Goal: Task Accomplishment & Management: Complete application form

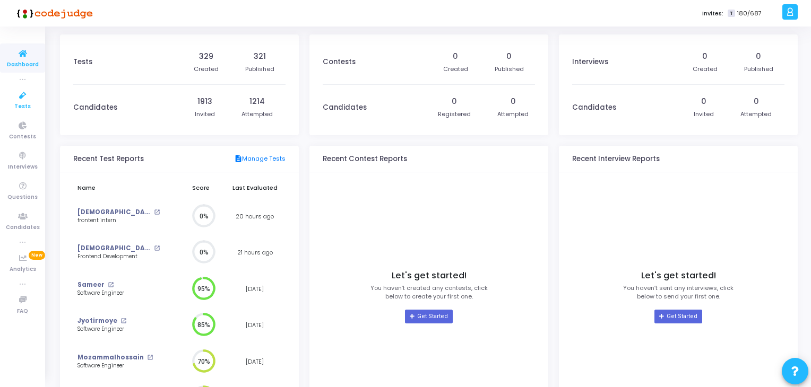
click at [25, 105] on span "Tests" at bounding box center [22, 106] width 16 height 9
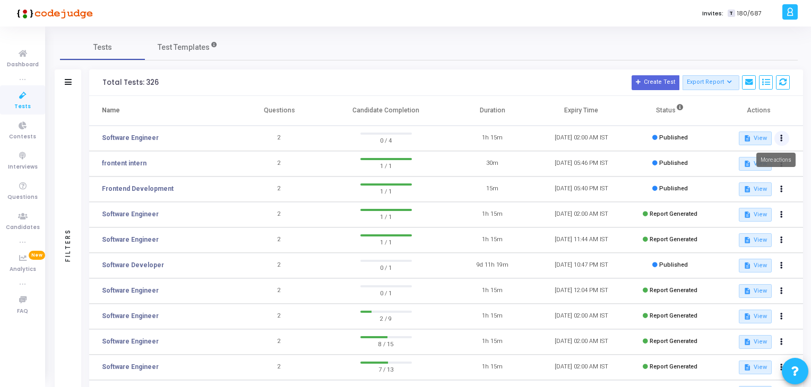
click at [779, 134] on button at bounding box center [781, 138] width 15 height 15
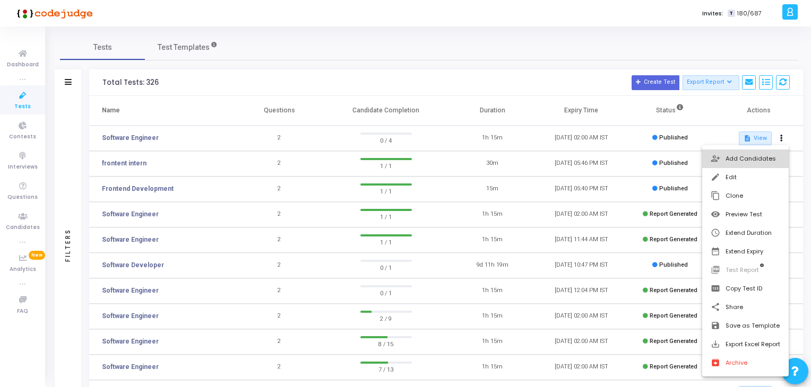
click at [756, 151] on button "person_add_alt Add Candidates" at bounding box center [745, 159] width 87 height 19
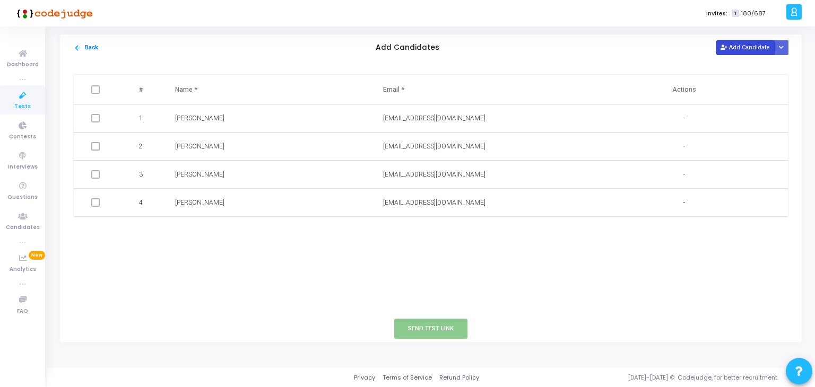
click at [751, 42] on button "Add Candidate" at bounding box center [745, 47] width 58 height 14
click at [234, 236] on input "text" at bounding box center [239, 231] width 129 height 18
type input "[DEMOGRAPHIC_DATA]"
click at [398, 230] on input "text" at bounding box center [447, 231] width 129 height 18
paste input "[EMAIL_ADDRESS][DOMAIN_NAME]"
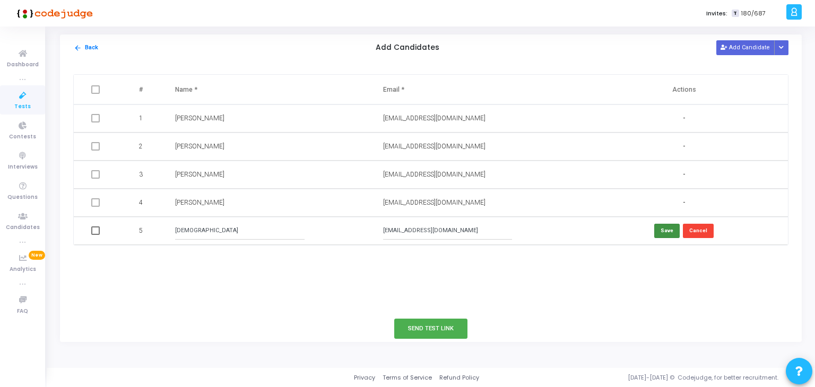
type input "[EMAIL_ADDRESS][DOMAIN_NAME]"
click at [667, 231] on button "Save" at bounding box center [666, 231] width 25 height 14
click at [446, 323] on button "Send Test Link" at bounding box center [430, 329] width 73 height 20
